Goal: Task Accomplishment & Management: Complete application form

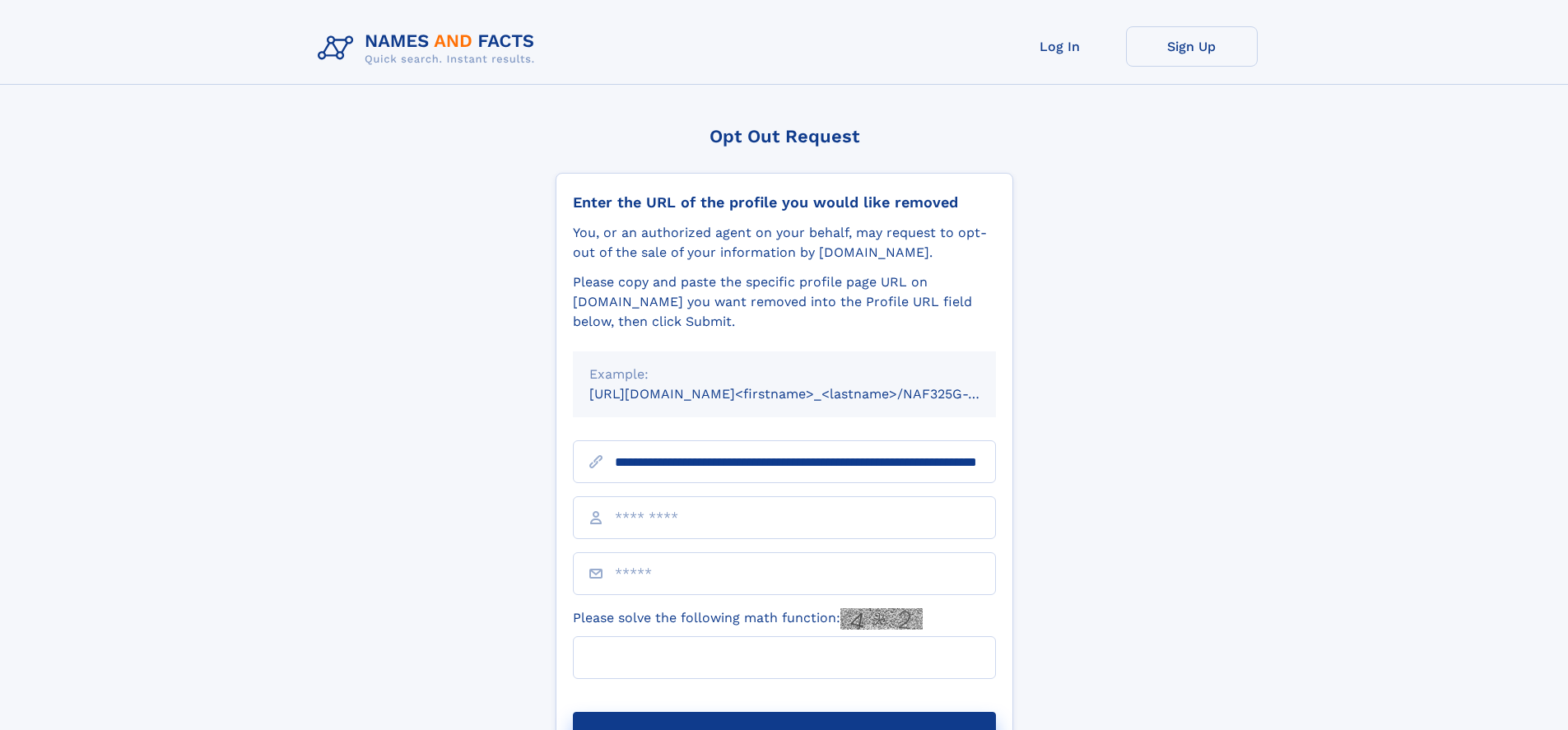
scroll to position [0, 153]
type input "**********"
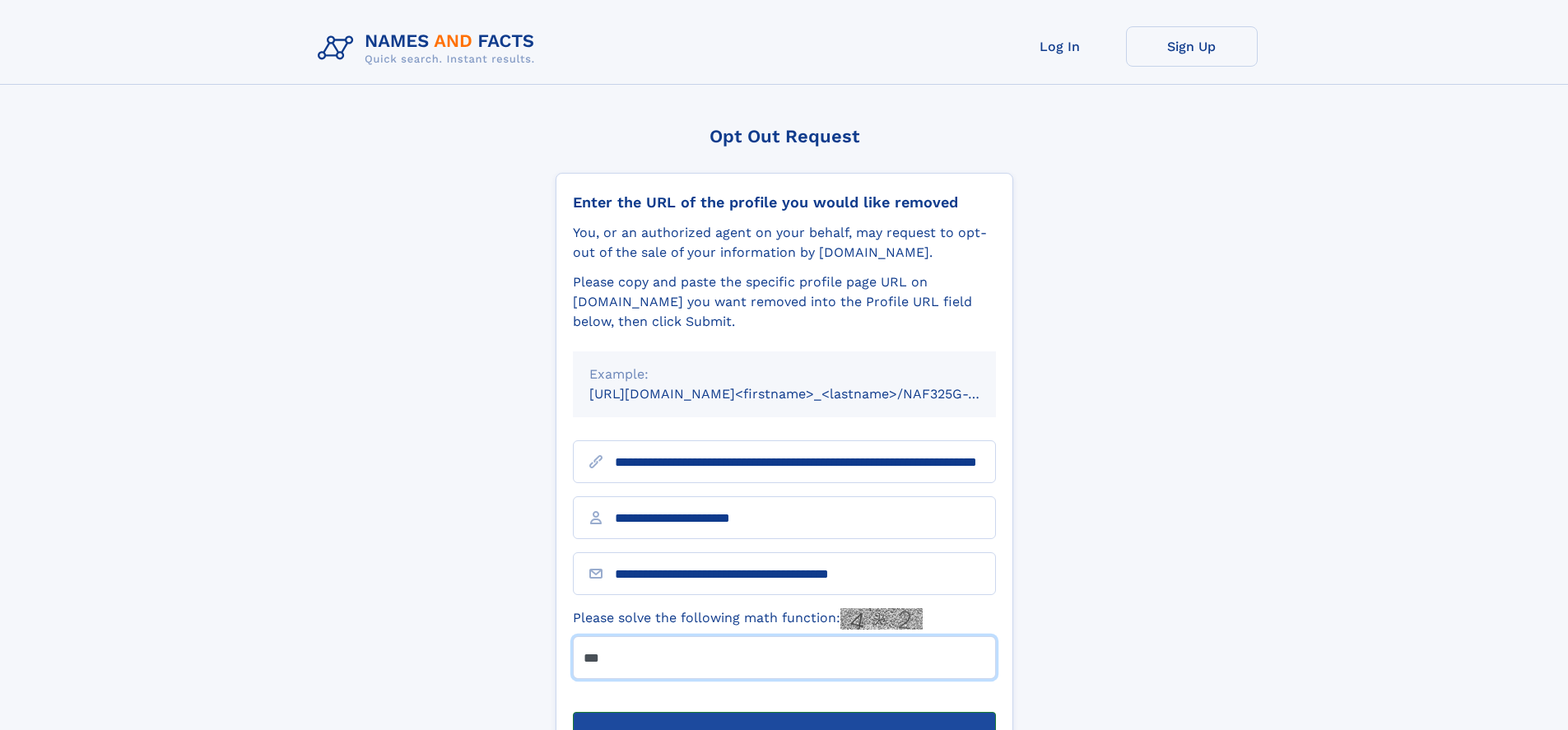
type input "***"
click at [783, 712] on button "Submit Opt Out Request" at bounding box center [784, 738] width 423 height 52
